Goal: Task Accomplishment & Management: Use online tool/utility

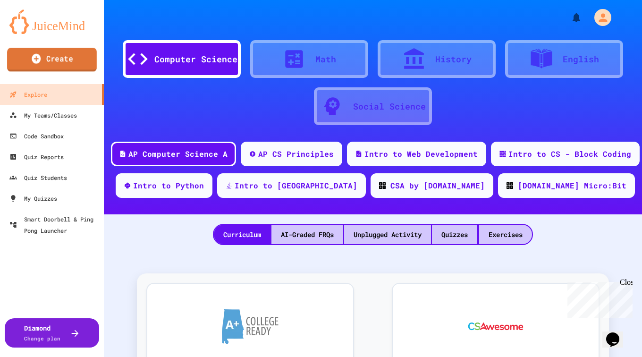
click at [45, 62] on link "Create" at bounding box center [52, 60] width 90 height 24
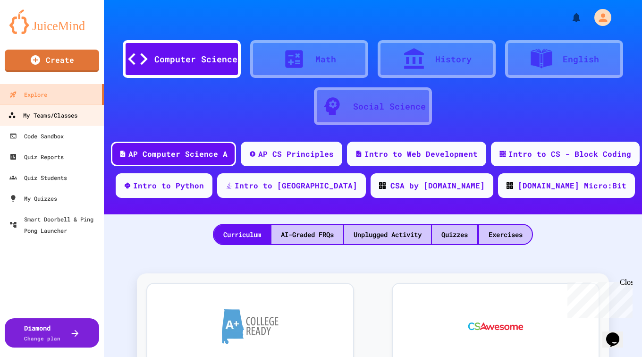
click at [37, 113] on div "My Teams/Classes" at bounding box center [42, 115] width 69 height 12
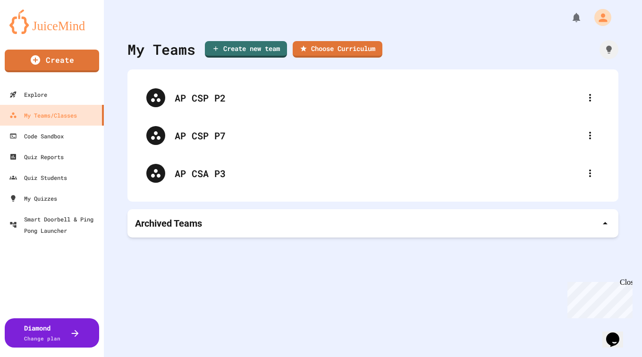
click at [629, 284] on div "Close" at bounding box center [626, 284] width 12 height 12
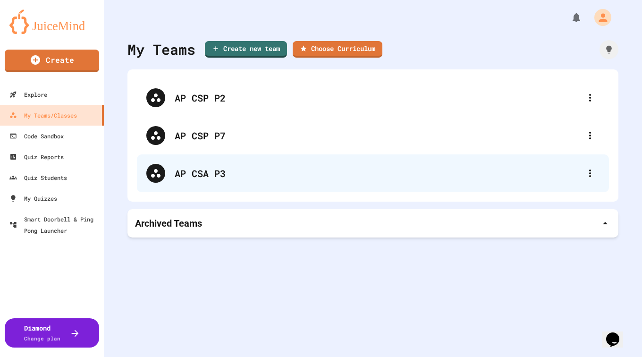
click at [194, 180] on div "AP CSA P3" at bounding box center [373, 173] width 472 height 38
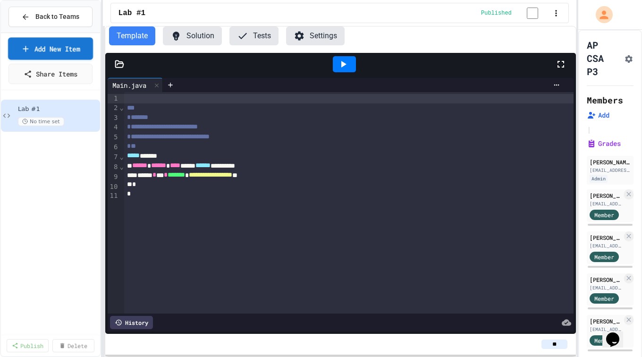
click at [52, 54] on link "Add New Item" at bounding box center [50, 48] width 85 height 22
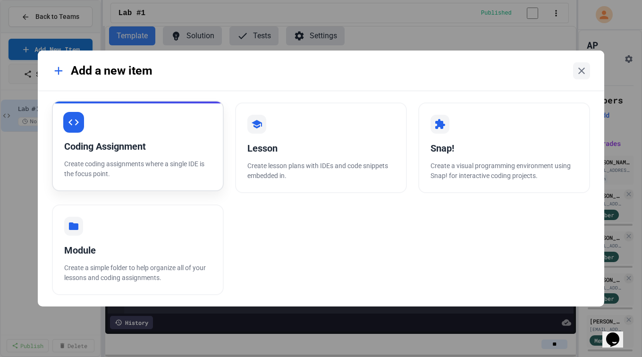
click at [133, 151] on div "Coding Assignment" at bounding box center [137, 146] width 147 height 14
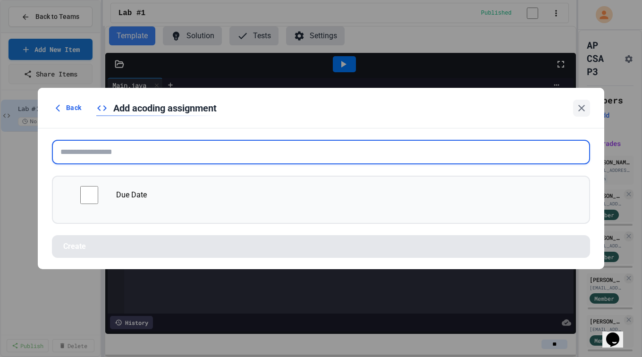
click at [133, 151] on input "text" at bounding box center [321, 152] width 538 height 25
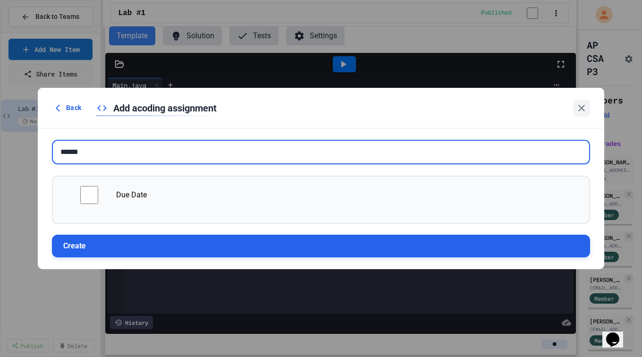
type input "******"
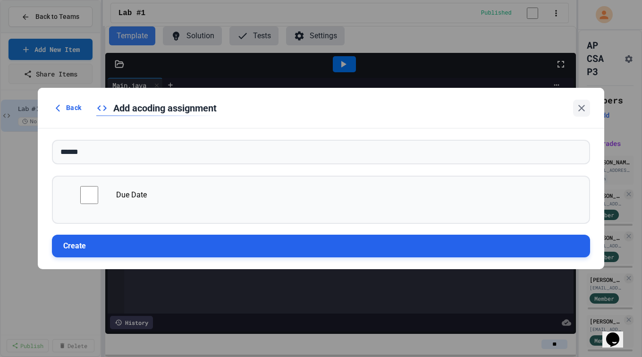
click at [95, 247] on button "Create" at bounding box center [321, 246] width 538 height 23
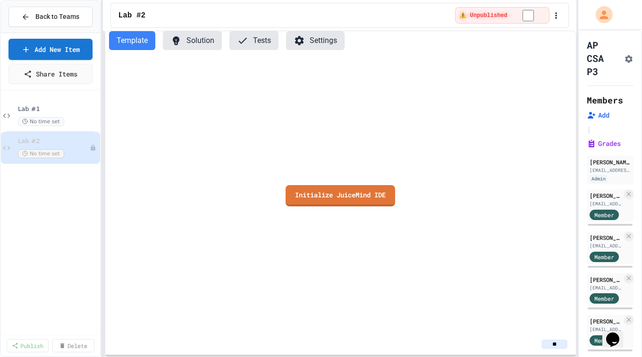
click at [616, 150] on div "**********" at bounding box center [321, 178] width 642 height 357
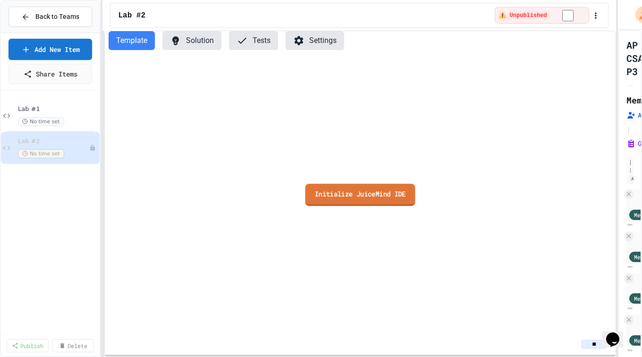
click at [322, 191] on link "Initialize JuiceMind IDE" at bounding box center [360, 195] width 110 height 22
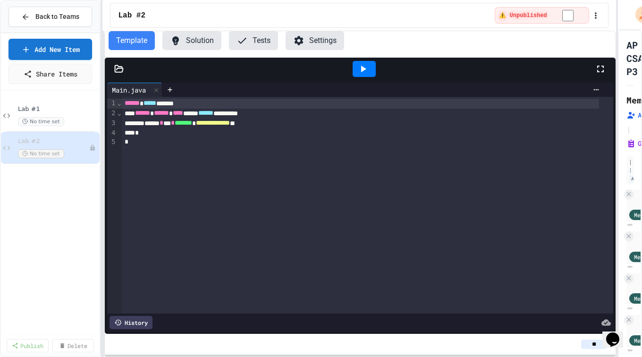
click at [237, 135] on div "**********" at bounding box center [358, 194] width 513 height 326
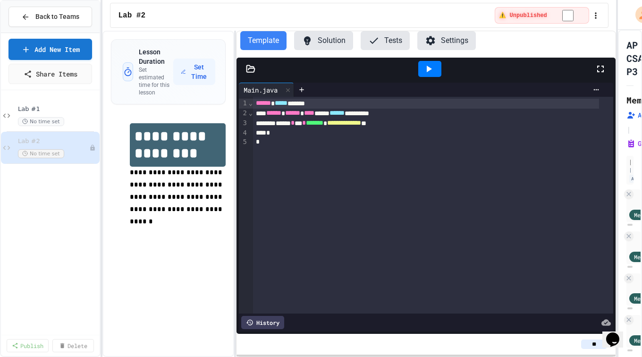
click at [191, 182] on span "**********" at bounding box center [177, 197] width 94 height 56
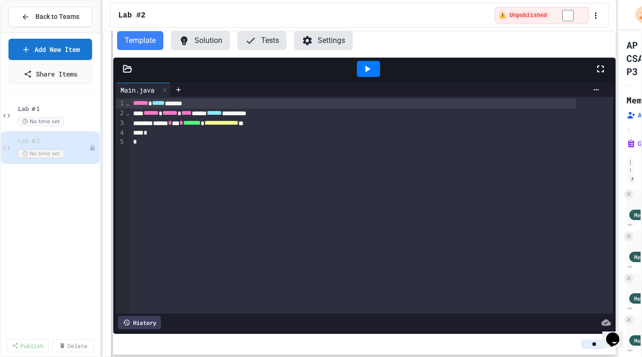
click at [111, 179] on div at bounding box center [112, 194] width 2 height 326
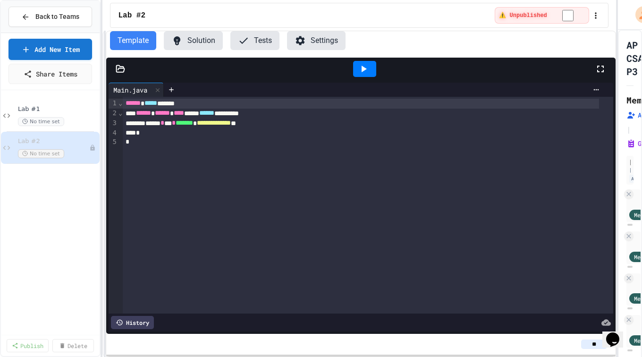
click at [119, 73] on div at bounding box center [360, 69] width 509 height 23
click at [120, 72] on icon at bounding box center [121, 69] width 8 height 7
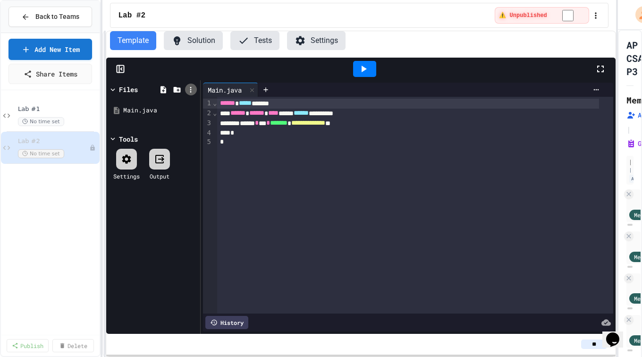
click at [189, 88] on icon at bounding box center [190, 89] width 8 height 8
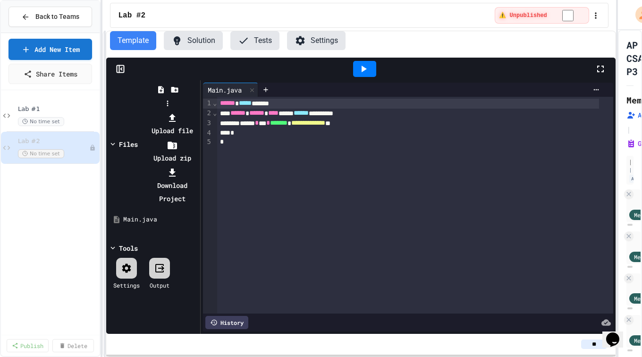
click at [198, 138] on div at bounding box center [172, 144] width 50 height 13
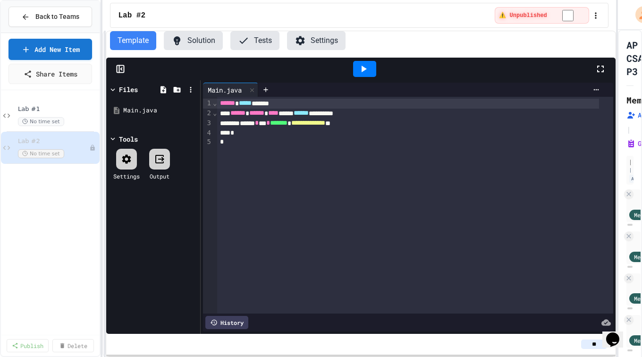
type input "**********"
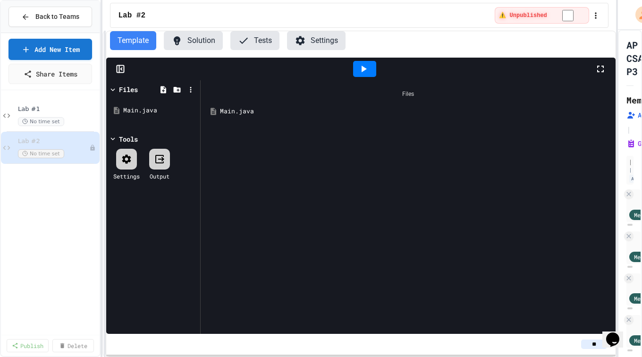
click at [241, 111] on div "Main.java" at bounding box center [415, 111] width 390 height 9
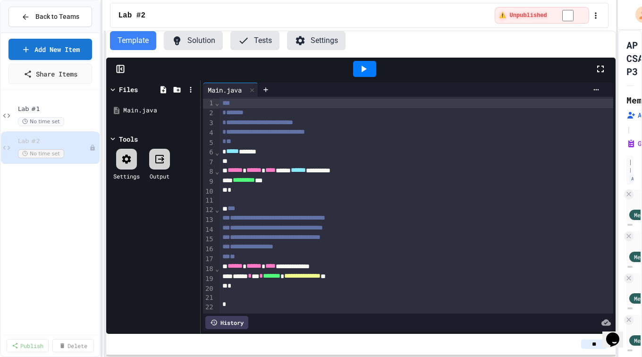
click at [312, 42] on button "Settings" at bounding box center [316, 40] width 59 height 19
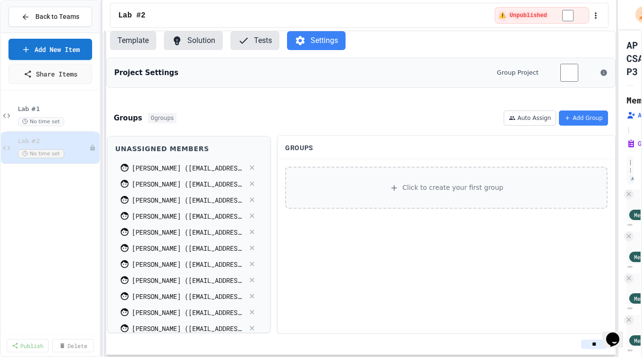
scroll to position [0, 0]
click at [339, 102] on div "Project Settings Group Project Groups 0 groups Auto Assign Add Group Unassigned…" at bounding box center [360, 196] width 509 height 276
click at [138, 45] on button "Template" at bounding box center [133, 40] width 46 height 19
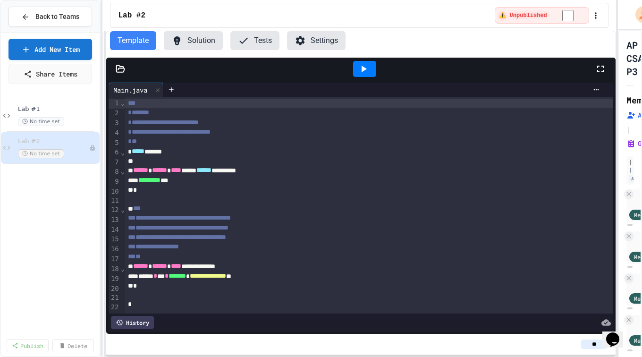
scroll to position [0, 0]
click at [49, 51] on link "Add New Item" at bounding box center [50, 48] width 84 height 22
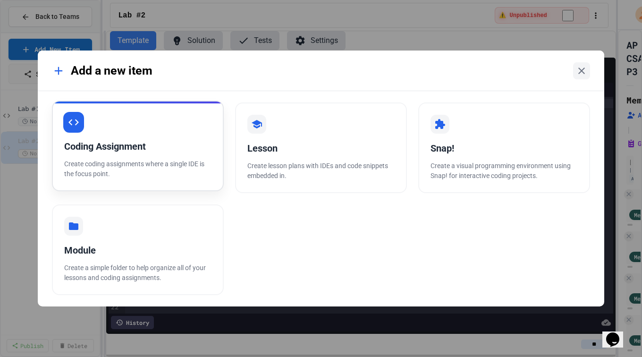
click at [151, 161] on p "Create coding assignments where a single IDE is the focus point." at bounding box center [137, 169] width 147 height 20
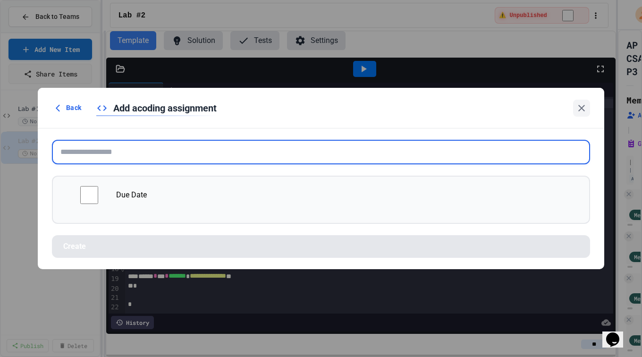
click at [156, 157] on input "text" at bounding box center [321, 152] width 538 height 25
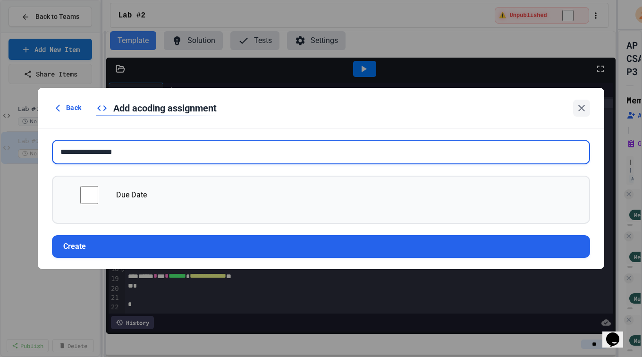
type input "**********"
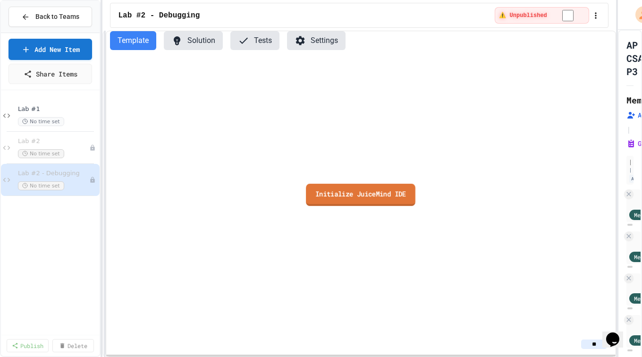
click at [357, 205] on link "Initialize JuiceMind IDE" at bounding box center [360, 195] width 109 height 22
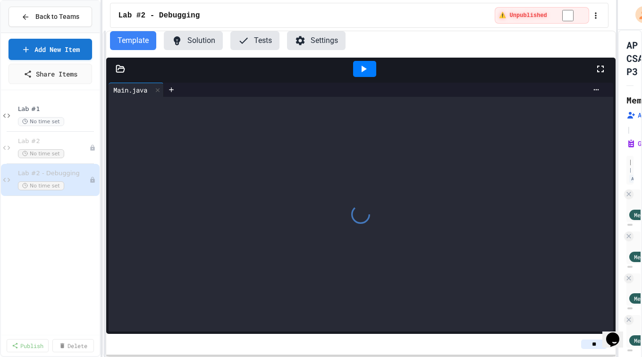
click at [123, 69] on icon at bounding box center [120, 68] width 9 height 9
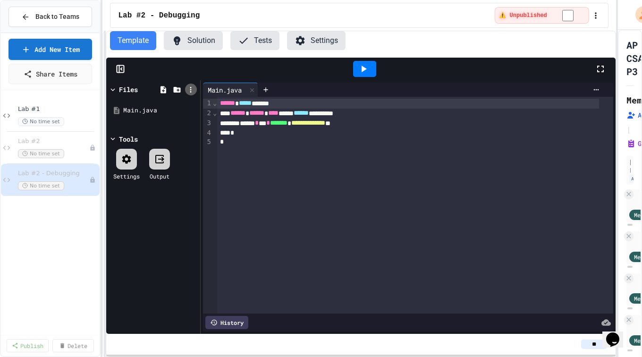
click at [190, 90] on icon at bounding box center [190, 89] width 8 height 8
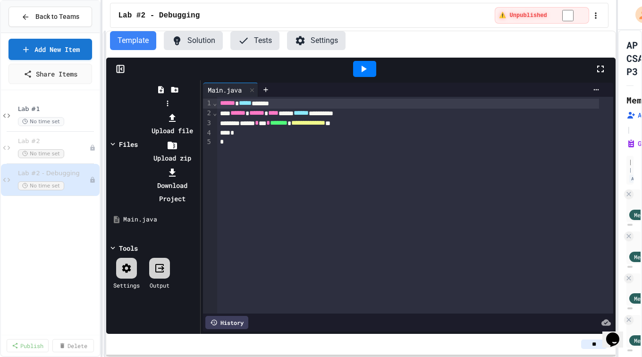
click at [198, 138] on li "Upload zip" at bounding box center [172, 151] width 50 height 26
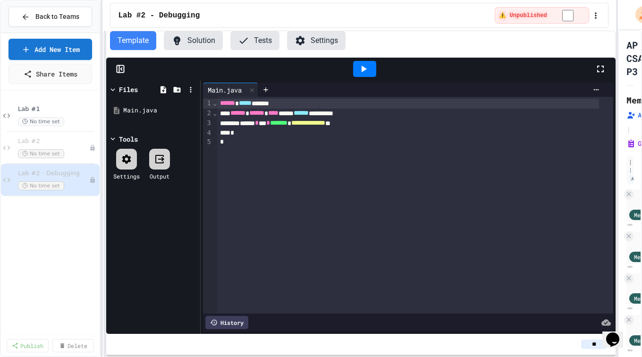
type input "**********"
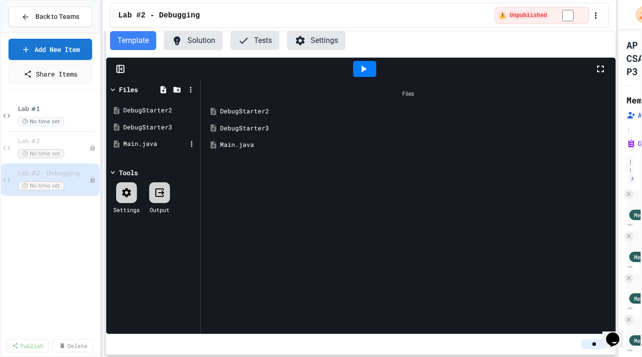
click at [143, 143] on div "Main.java" at bounding box center [154, 143] width 63 height 9
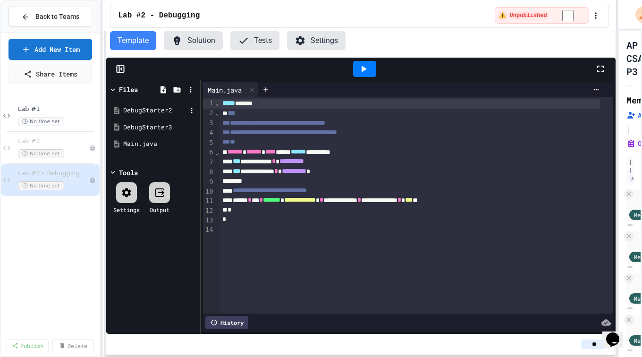
click at [148, 110] on div "DebugStarter2" at bounding box center [154, 110] width 63 height 9
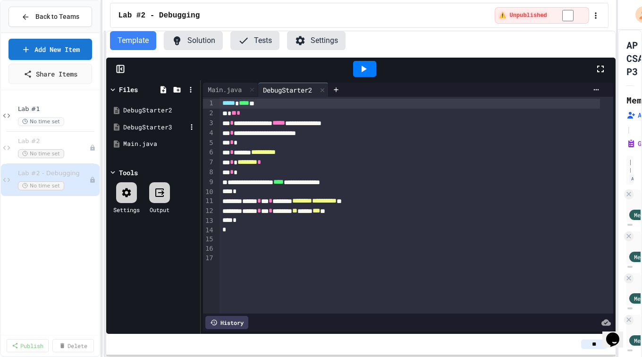
click at [153, 127] on div "DebugStarter3" at bounding box center [154, 127] width 63 height 9
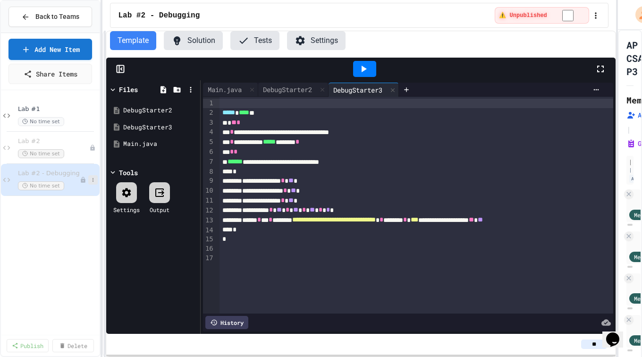
click at [95, 182] on icon at bounding box center [93, 180] width 6 height 6
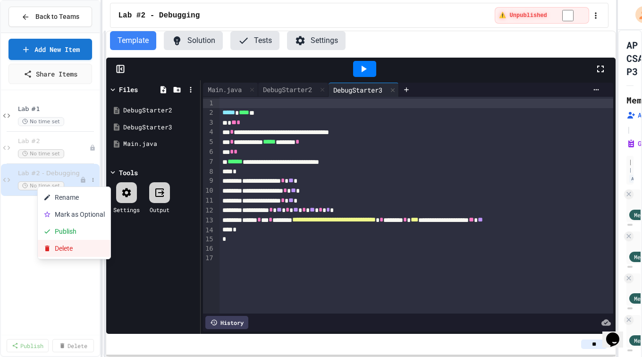
click at [72, 246] on button "Delete" at bounding box center [74, 248] width 73 height 17
